Goal: Complete application form: Complete application form

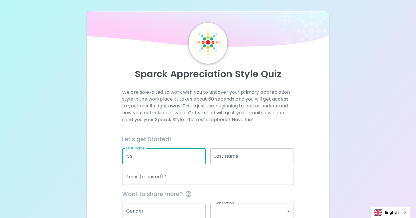
type input "N"
type input "[PERSON_NAME]"
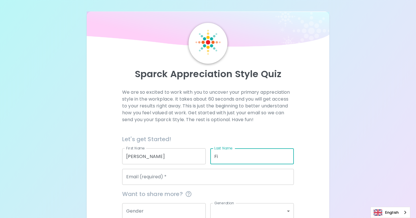
type input "F"
type input "Fique"
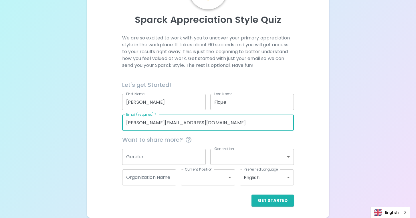
scroll to position [54, 0]
type input "[PERSON_NAME][EMAIL_ADDRESS][DOMAIN_NAME]"
click at [136, 159] on input "Gender" at bounding box center [164, 157] width 84 height 16
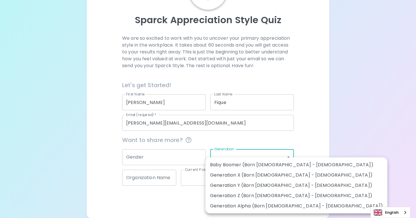
click at [234, 156] on body "Sparck Appreciation Style Quiz We are so excited to work with you to uncover yo…" at bounding box center [208, 82] width 416 height 273
click at [215, 140] on div at bounding box center [208, 109] width 416 height 218
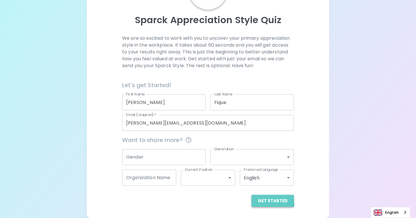
click at [271, 199] on button "Get Started" at bounding box center [273, 201] width 42 height 12
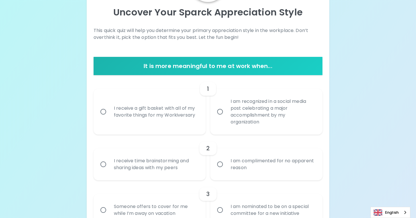
scroll to position [62, 0]
click at [103, 110] on input "I receive a gift basket with all of my favorite things for my Workiversary" at bounding box center [103, 112] width 12 height 12
radio input "true"
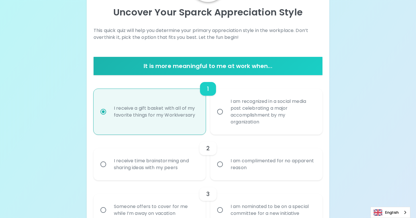
scroll to position [108, 0]
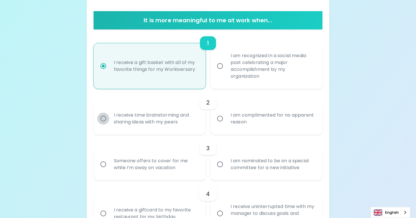
click at [103, 117] on input "I receive time brainstorming and sharing ideas with my peers" at bounding box center [103, 119] width 12 height 12
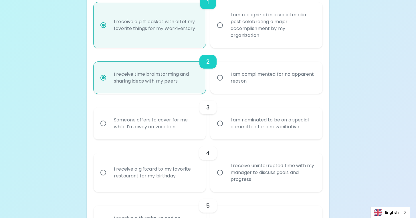
scroll to position [153, 0]
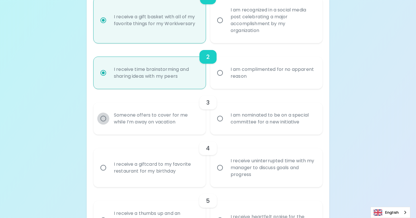
click at [103, 117] on input "Someone offers to cover for me while I’m away on vacation" at bounding box center [103, 119] width 12 height 12
radio input "true"
radio input "false"
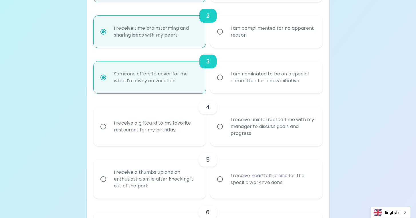
scroll to position [199, 0]
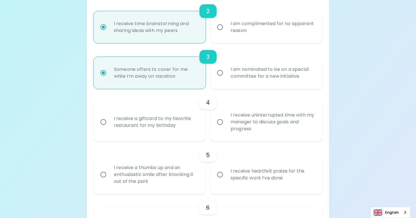
click at [220, 120] on input "I receive uninterrupted time with my manager to discuss goals and progress" at bounding box center [220, 122] width 12 height 12
radio input "false"
radio input "true"
radio input "false"
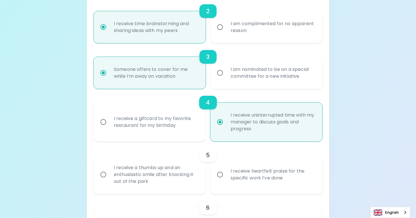
scroll to position [245, 0]
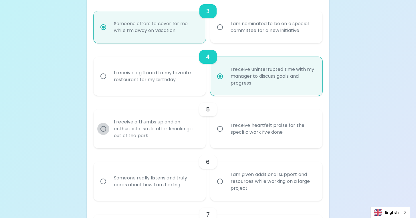
click at [103, 127] on input "I receive a thumbs up and an enthusiastic smile after knocking it out of the pa…" at bounding box center [103, 129] width 12 height 12
radio input "false"
radio input "true"
radio input "false"
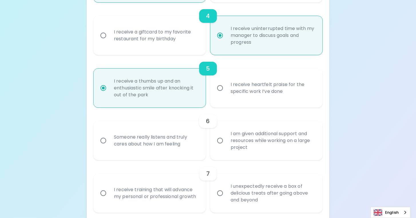
scroll to position [291, 0]
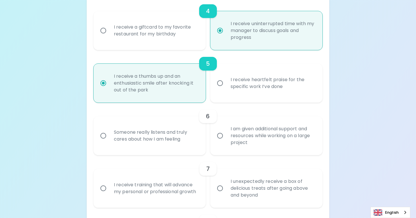
click at [103, 134] on input "Someone really listens and truly cares about how I am feeling" at bounding box center [103, 136] width 12 height 12
radio input "false"
radio input "true"
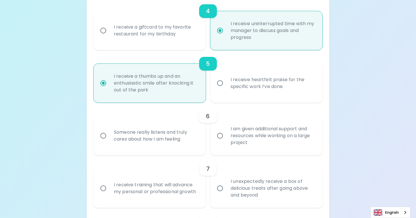
radio input "false"
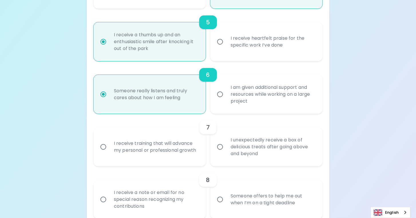
scroll to position [337, 0]
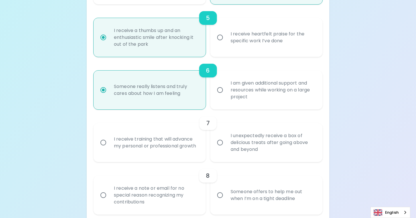
click at [103, 141] on input "I receive training that will advance my personal or professional growth" at bounding box center [103, 143] width 12 height 12
radio input "false"
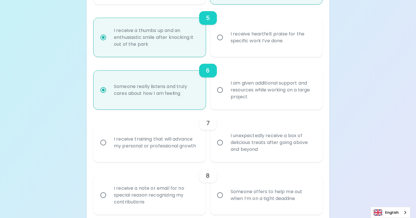
radio input "true"
radio input "false"
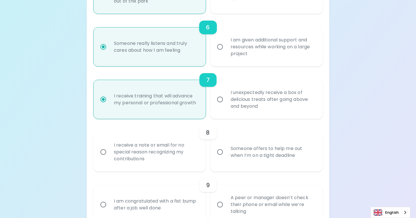
scroll to position [382, 0]
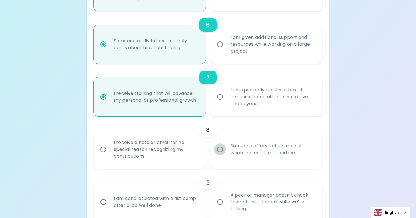
click at [220, 148] on input "Someone offers to help me out when I’m on a tight deadline" at bounding box center [220, 150] width 12 height 12
radio input "false"
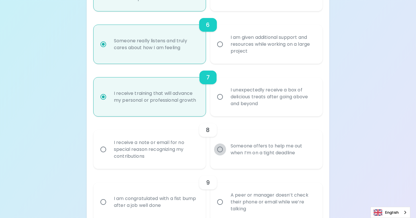
radio input "false"
radio input "true"
radio input "false"
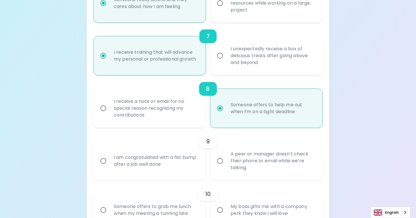
scroll to position [428, 0]
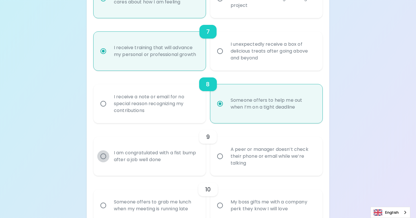
click at [103, 154] on input "I am congratulated with a fist bump after a job well done" at bounding box center [103, 157] width 12 height 12
radio input "false"
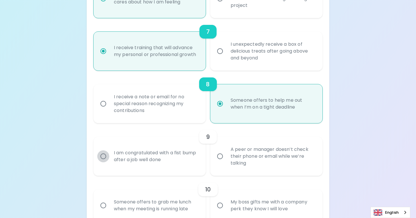
radio input "false"
radio input "true"
radio input "false"
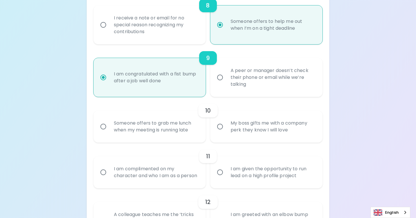
scroll to position [508, 0]
click at [103, 124] on input "Someone offers to grab me lunch when my meeting is running late" at bounding box center [103, 127] width 12 height 12
radio input "false"
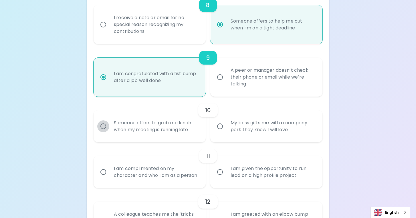
radio input "false"
radio input "true"
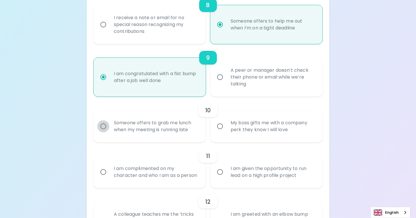
radio input "false"
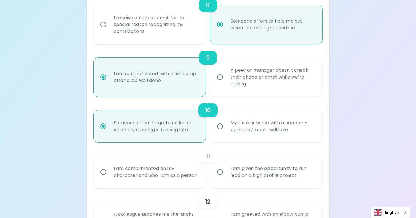
scroll to position [553, 0]
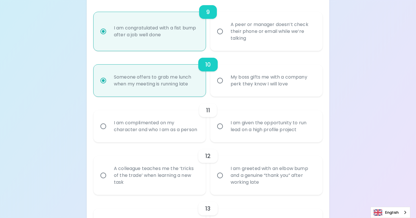
click at [103, 127] on input "I am complimented on my character and who I am as a person" at bounding box center [103, 127] width 12 height 12
radio input "false"
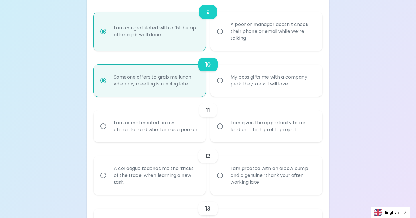
radio input "false"
radio input "true"
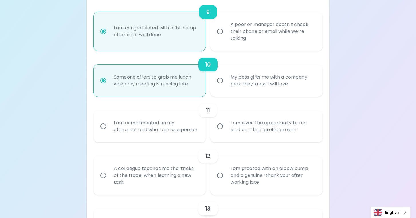
radio input "false"
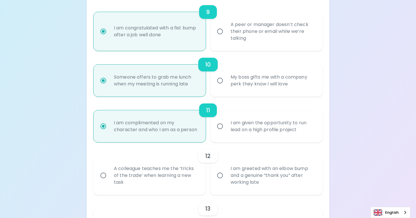
scroll to position [599, 0]
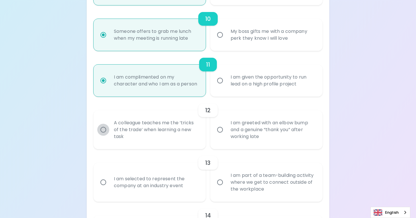
click at [103, 135] on input "A colleague teaches me the ‘tricks of the trade’ when learning a new task" at bounding box center [103, 130] width 12 height 12
radio input "false"
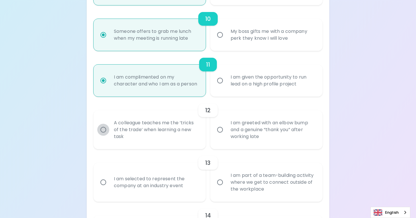
radio input "false"
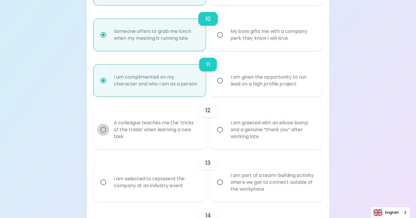
radio input "true"
radio input "false"
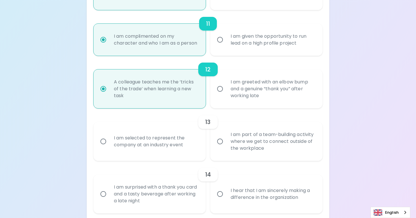
scroll to position [645, 0]
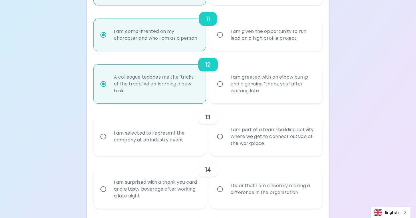
click at [220, 141] on input "I am part of a team-building activity where we get to connect outside of the wo…" at bounding box center [220, 137] width 12 height 12
radio input "false"
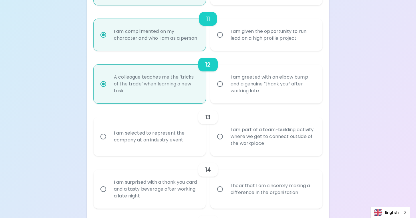
radio input "false"
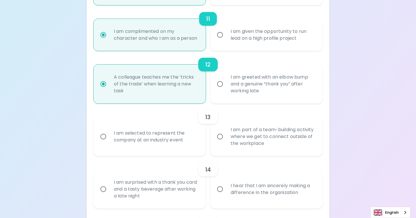
radio input "false"
radio input "true"
radio input "false"
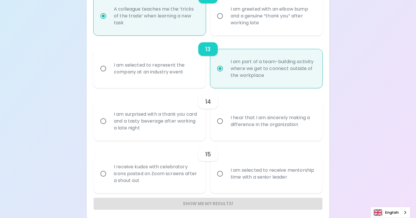
scroll to position [714, 0]
click at [220, 126] on input "I hear that I am sincerely making a difference in the organization" at bounding box center [220, 121] width 12 height 12
radio input "false"
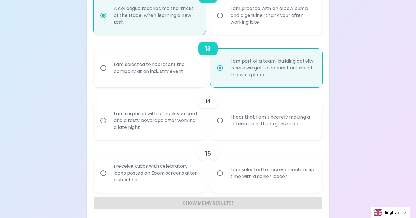
radio input "false"
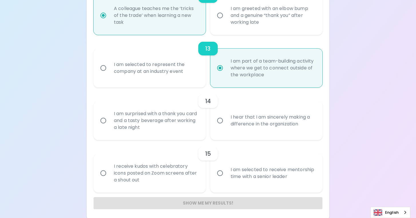
radio input "false"
radio input "true"
radio input "false"
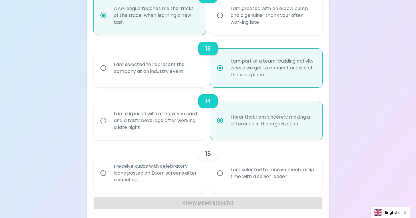
scroll to position [723, 0]
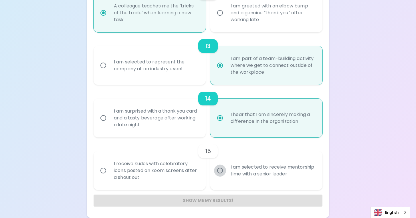
click at [220, 169] on input "I am selected to receive mentorship time with a senior leader" at bounding box center [220, 171] width 12 height 12
radio input "false"
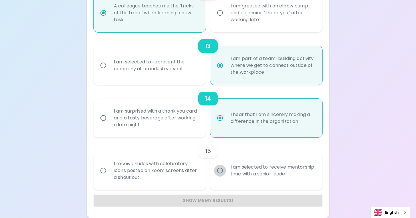
radio input "false"
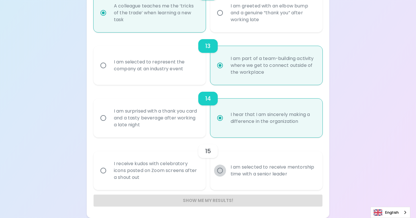
radio input "false"
radio input "true"
radio input "false"
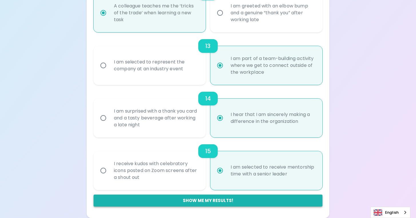
click at [209, 199] on button "Show me my results!" at bounding box center [208, 201] width 229 height 12
radio input "false"
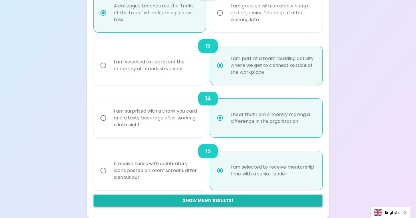
radio input "false"
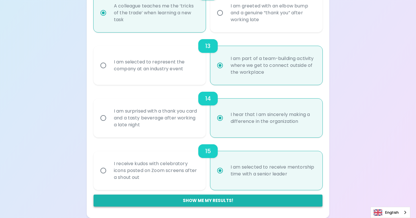
radio input "false"
radio input "true"
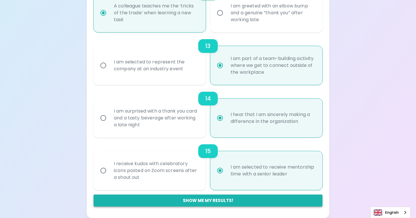
radio input "false"
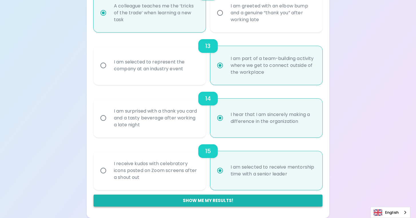
radio input "false"
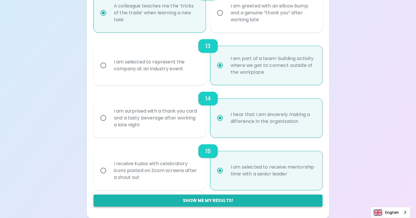
radio input "false"
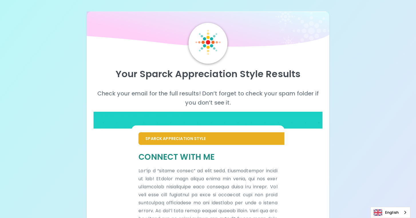
scroll to position [0, 0]
